Goal: Task Accomplishment & Management: Use online tool/utility

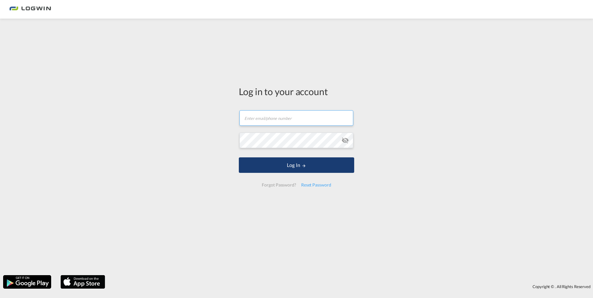
type input "[PERSON_NAME][EMAIL_ADDRESS][DOMAIN_NAME]"
click at [268, 159] on button "Log In" at bounding box center [296, 166] width 115 height 16
